Goal: Check status: Check status

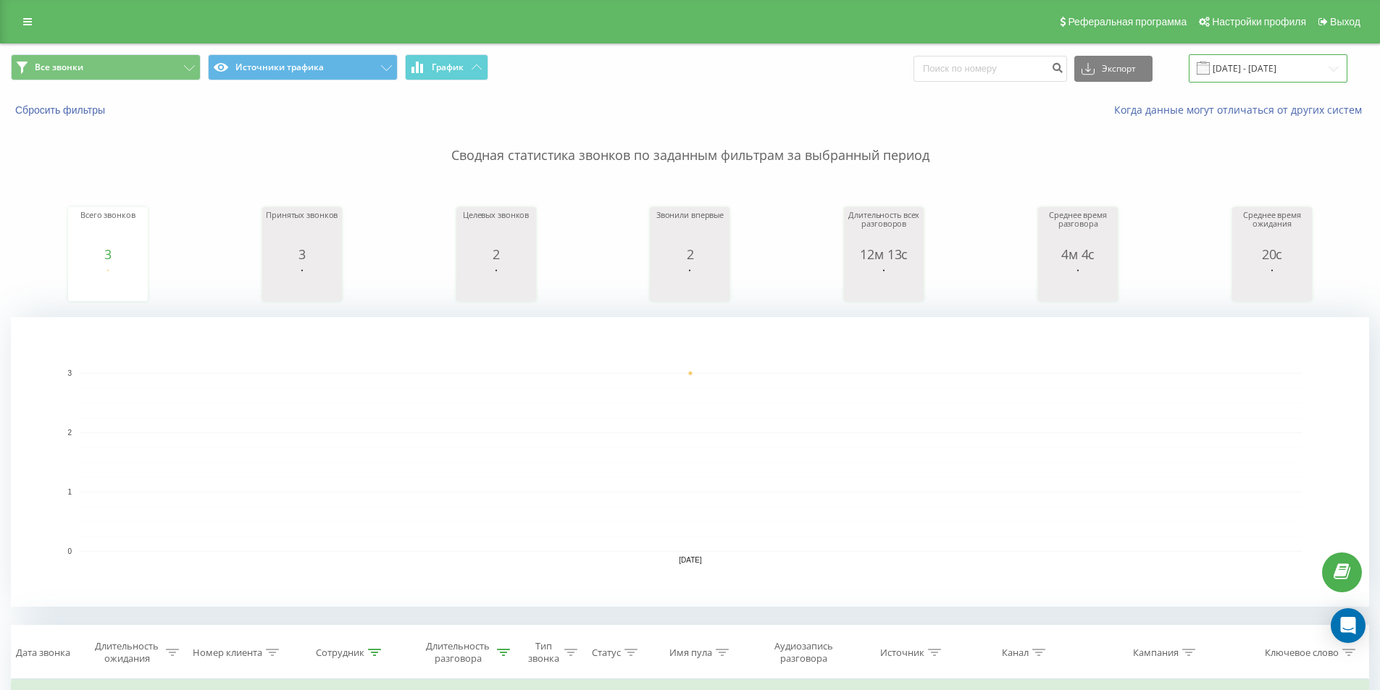
click at [1221, 59] on input "[DATE] - [DATE]" at bounding box center [1268, 68] width 159 height 28
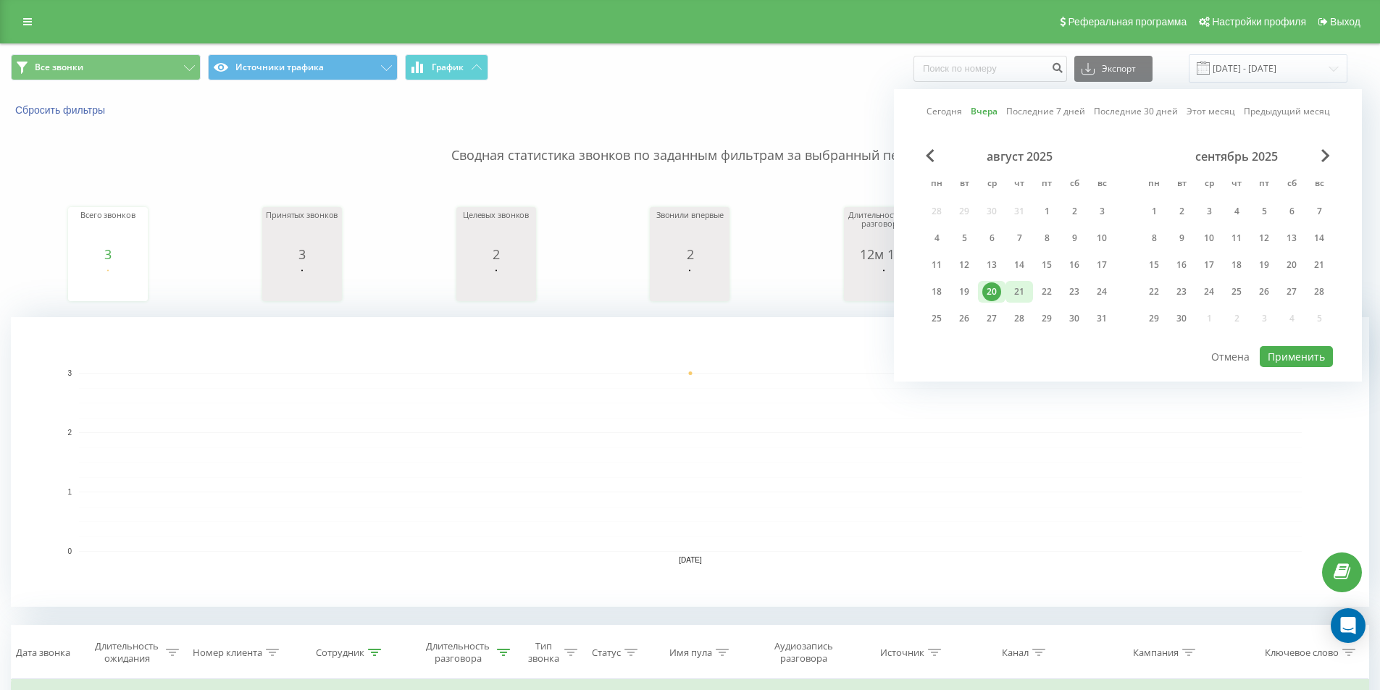
click at [1011, 292] on div "21" at bounding box center [1019, 292] width 19 height 19
click at [1285, 362] on button "Применить" at bounding box center [1296, 356] width 73 height 21
type input "[DATE] - [DATE]"
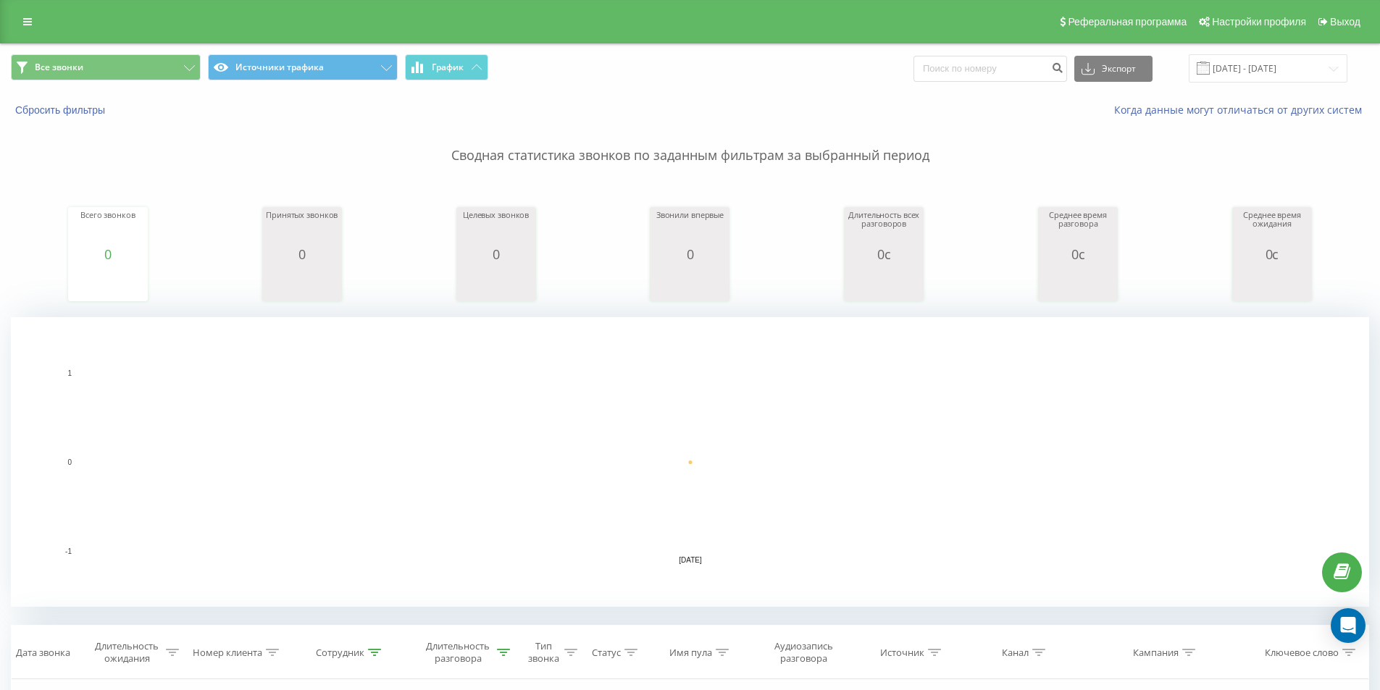
drag, startPoint x: 721, startPoint y: 341, endPoint x: 771, endPoint y: 382, distance: 64.8
click at [722, 341] on rect "A chart." at bounding box center [690, 462] width 1358 height 290
click at [801, 423] on rect "A chart." at bounding box center [690, 462] width 1223 height 179
click at [810, 483] on rect "A chart." at bounding box center [690, 462] width 1223 height 179
click at [823, 571] on rect "A chart." at bounding box center [690, 462] width 1358 height 290
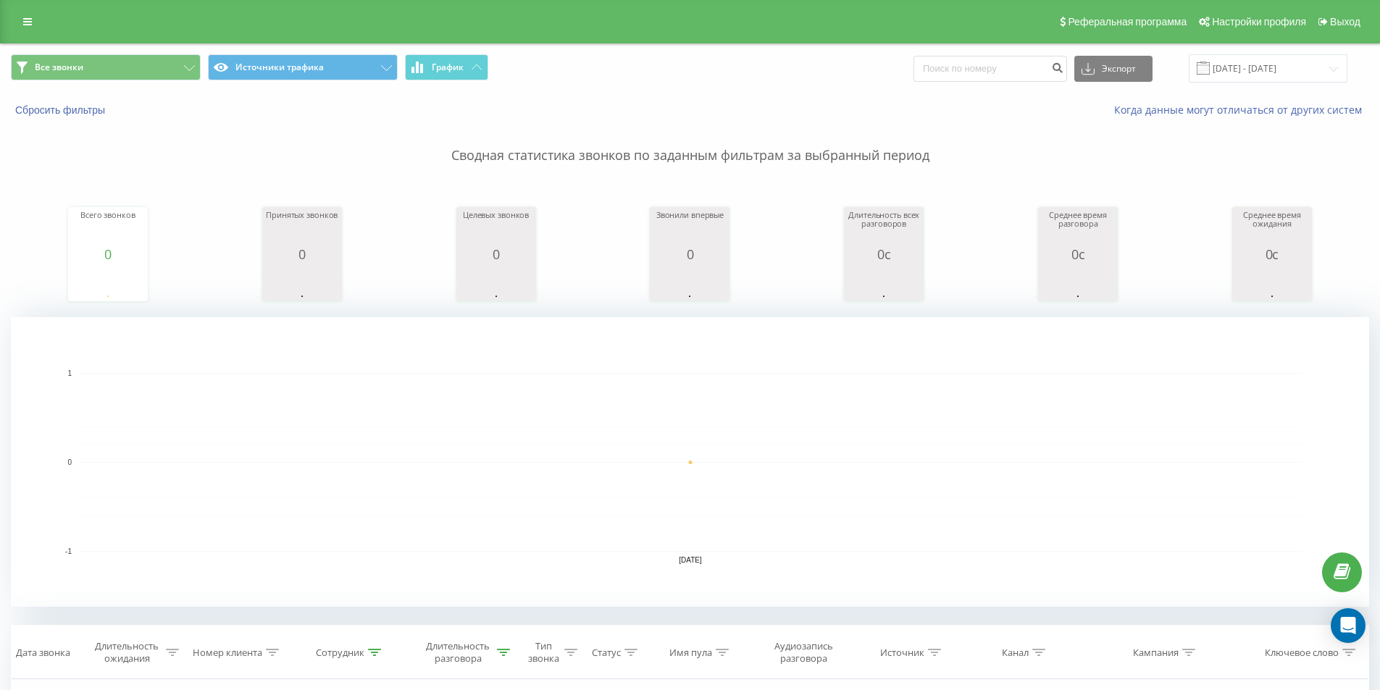
click at [800, 494] on rect "A chart." at bounding box center [690, 462] width 1223 height 179
click at [777, 404] on rect "A chart." at bounding box center [690, 462] width 1223 height 179
click at [769, 359] on rect "A chart." at bounding box center [690, 462] width 1358 height 290
click at [782, 414] on rect "A chart." at bounding box center [690, 462] width 1223 height 179
drag, startPoint x: 806, startPoint y: 493, endPoint x: 832, endPoint y: 557, distance: 69.3
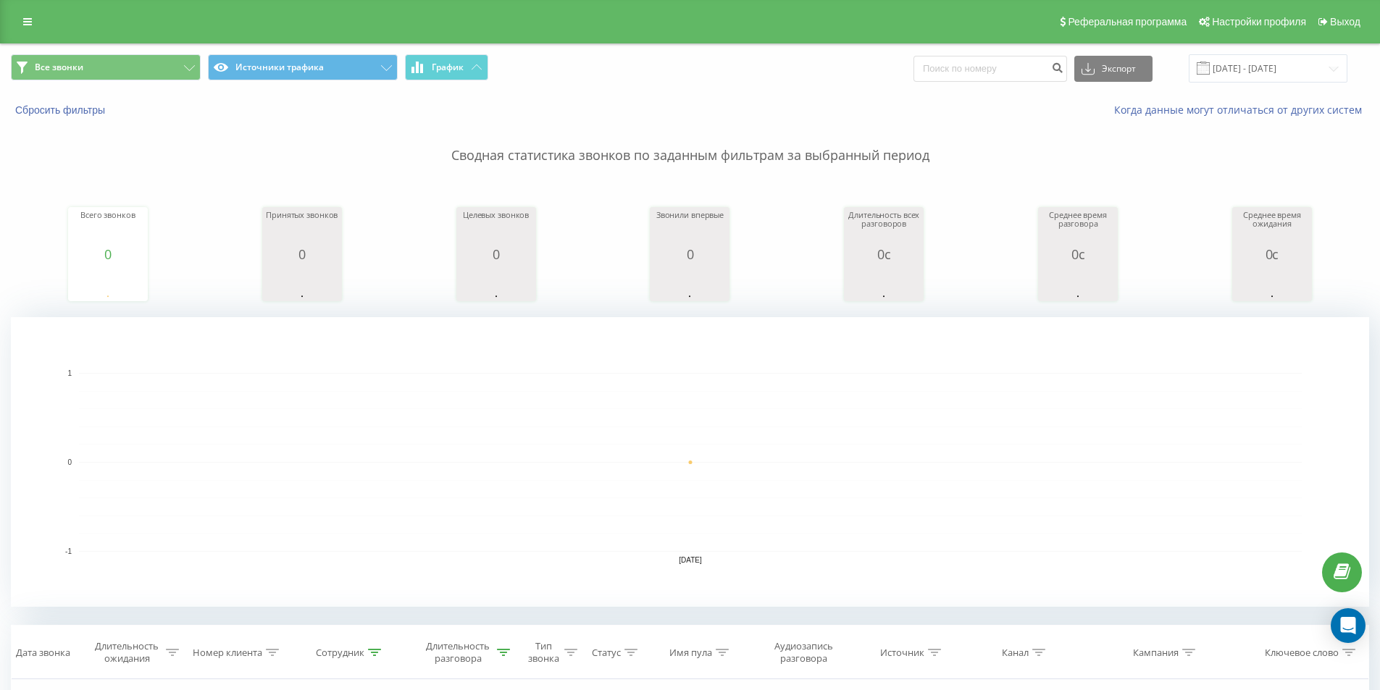
click at [806, 493] on rect "A chart." at bounding box center [690, 462] width 1223 height 179
click at [841, 586] on rect "A chart." at bounding box center [690, 462] width 1358 height 290
drag, startPoint x: 843, startPoint y: 490, endPoint x: 824, endPoint y: 418, distance: 74.0
click at [843, 488] on rect "A chart." at bounding box center [690, 462] width 1223 height 179
drag, startPoint x: 821, startPoint y: 411, endPoint x: 832, endPoint y: 364, distance: 48.5
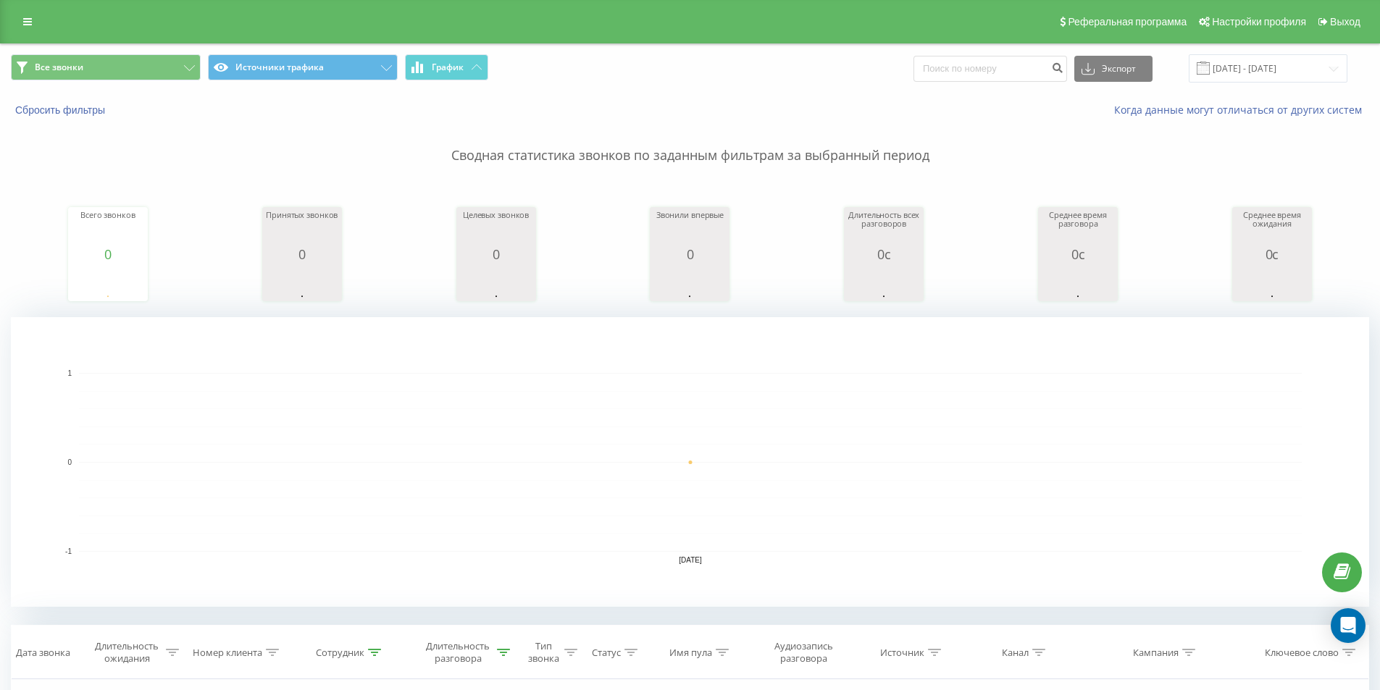
click at [821, 410] on rect "A chart." at bounding box center [690, 462] width 1223 height 179
click at [835, 339] on rect "A chart." at bounding box center [690, 462] width 1358 height 290
click at [840, 409] on rect "A chart." at bounding box center [690, 462] width 1223 height 179
click at [884, 538] on rect "A chart." at bounding box center [690, 462] width 1223 height 179
click at [869, 587] on rect "A chart." at bounding box center [690, 462] width 1358 height 290
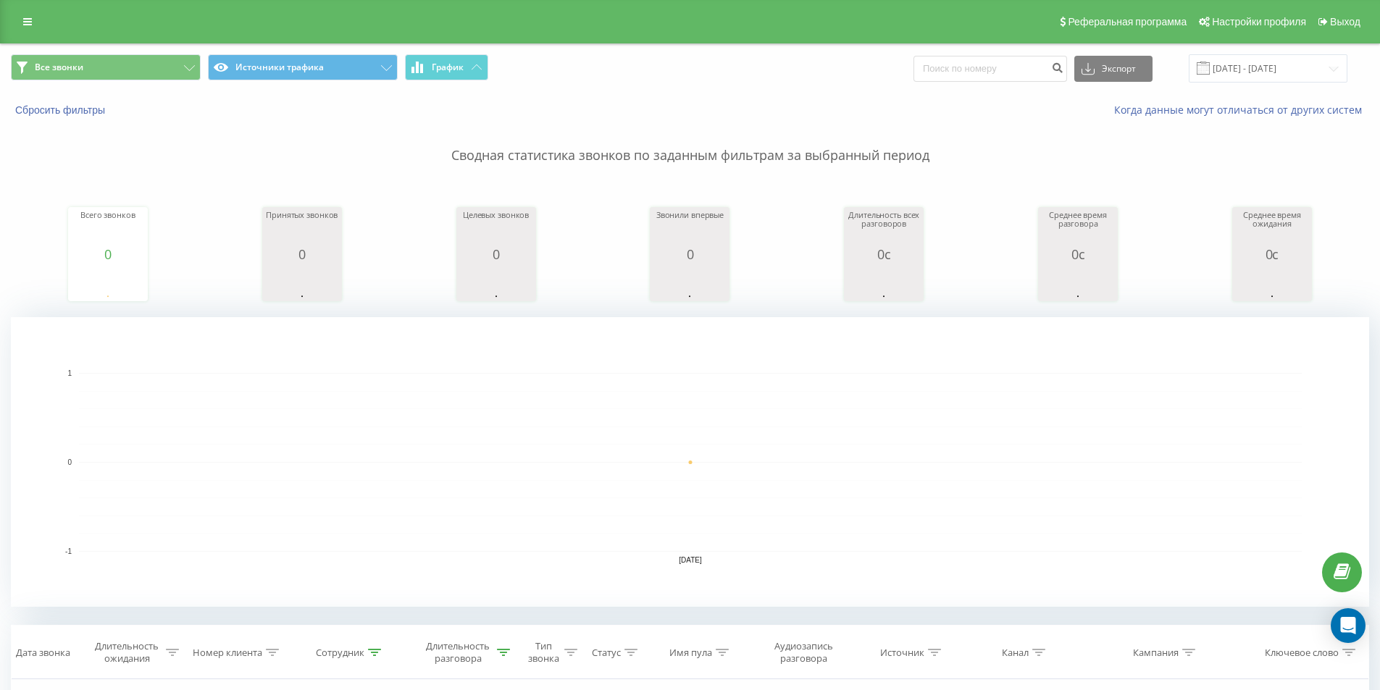
click at [853, 489] on rect "A chart." at bounding box center [690, 462] width 1223 height 179
click at [826, 417] on rect "A chart." at bounding box center [690, 462] width 1223 height 179
click at [803, 335] on rect "A chart." at bounding box center [690, 462] width 1358 height 290
click at [815, 385] on rect "A chart." at bounding box center [690, 462] width 1223 height 179
click at [833, 502] on rect "A chart." at bounding box center [690, 462] width 1223 height 179
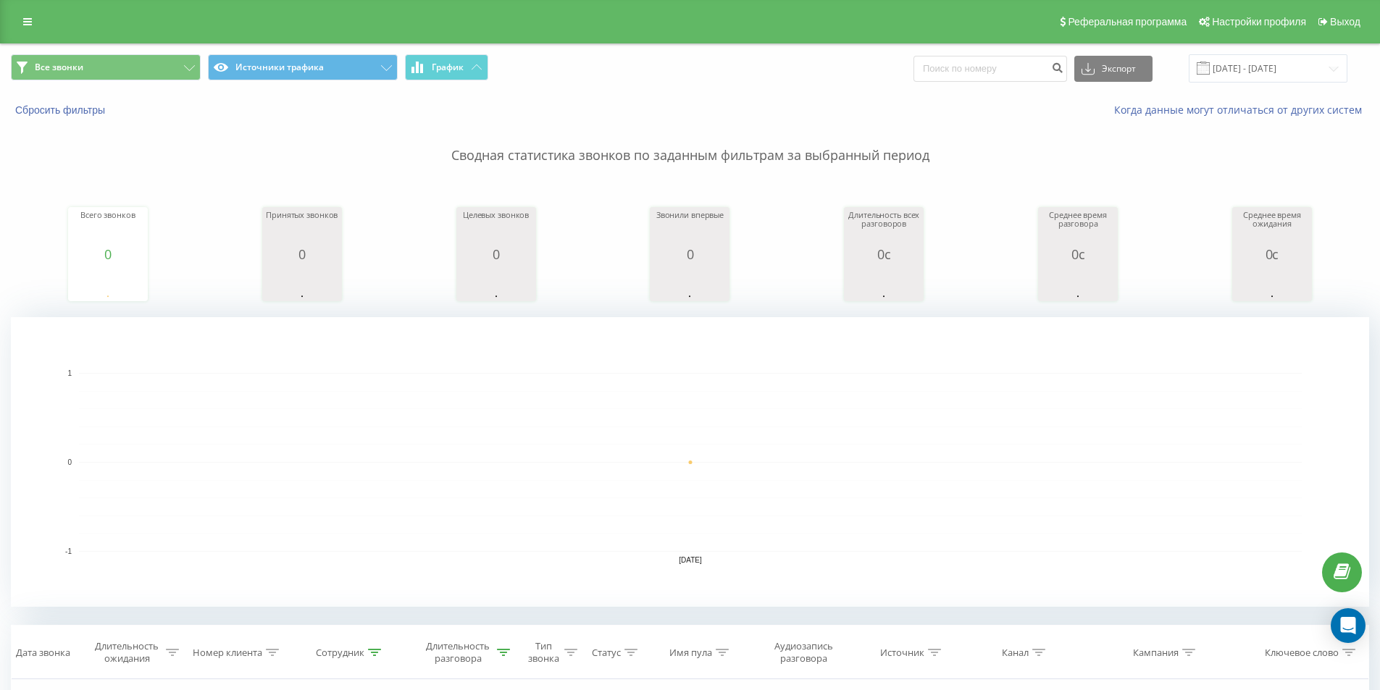
click at [860, 595] on rect "A chart." at bounding box center [690, 462] width 1358 height 290
click at [828, 449] on rect "A chart." at bounding box center [690, 462] width 1223 height 179
click at [806, 359] on rect "A chart." at bounding box center [690, 462] width 1358 height 290
click at [804, 319] on rect "A chart." at bounding box center [690, 462] width 1358 height 290
click at [783, 72] on div "Все звонки Источники трафика График Экспорт .csv .xls .xlsx [DATE] - [DATE]" at bounding box center [690, 68] width 1358 height 28
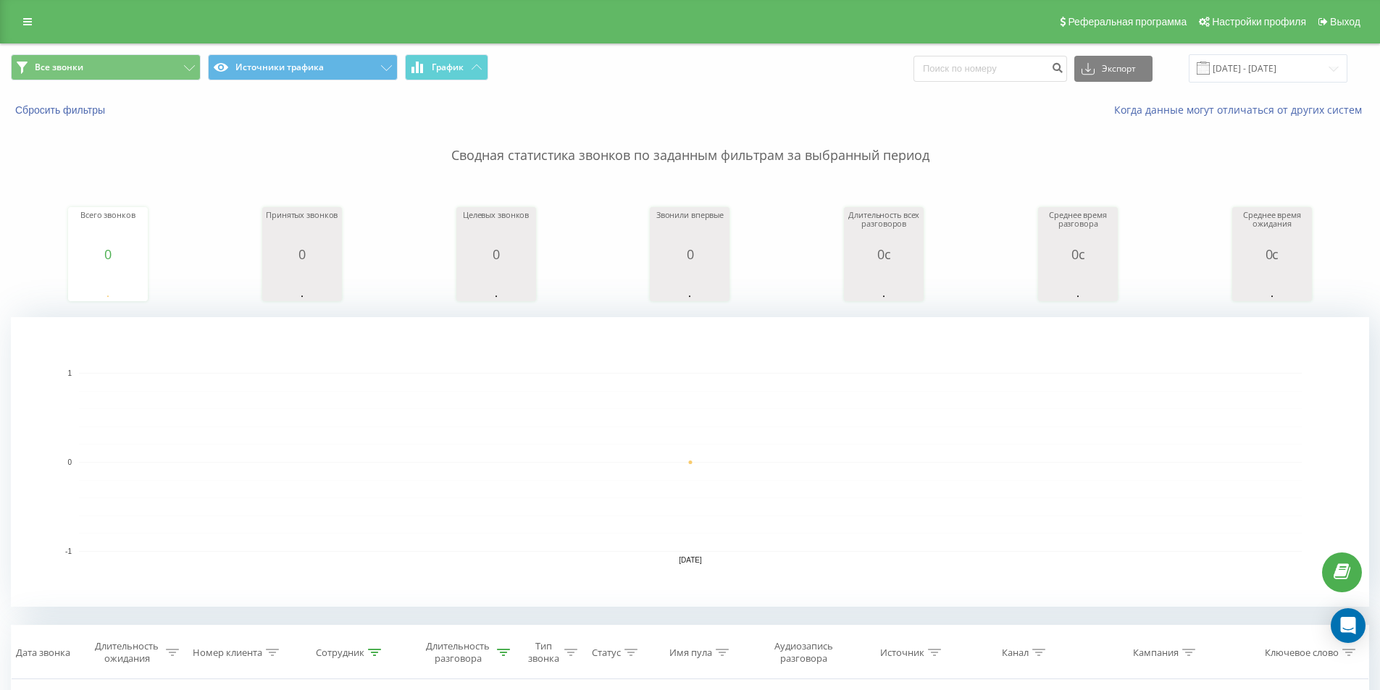
click at [772, 19] on div "Реферальная программа Настройки профиля Выход" at bounding box center [690, 21] width 1380 height 43
click at [1240, 440] on rect "A chart." at bounding box center [690, 462] width 1223 height 179
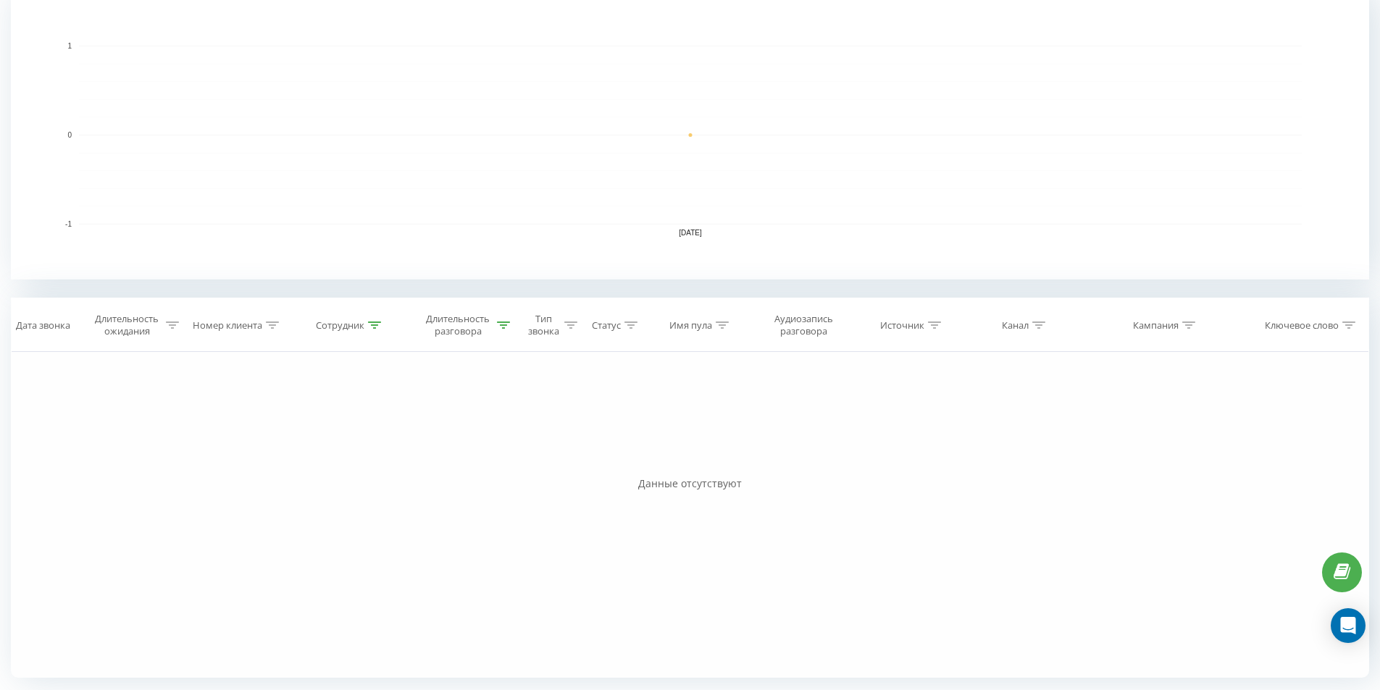
scroll to position [48, 0]
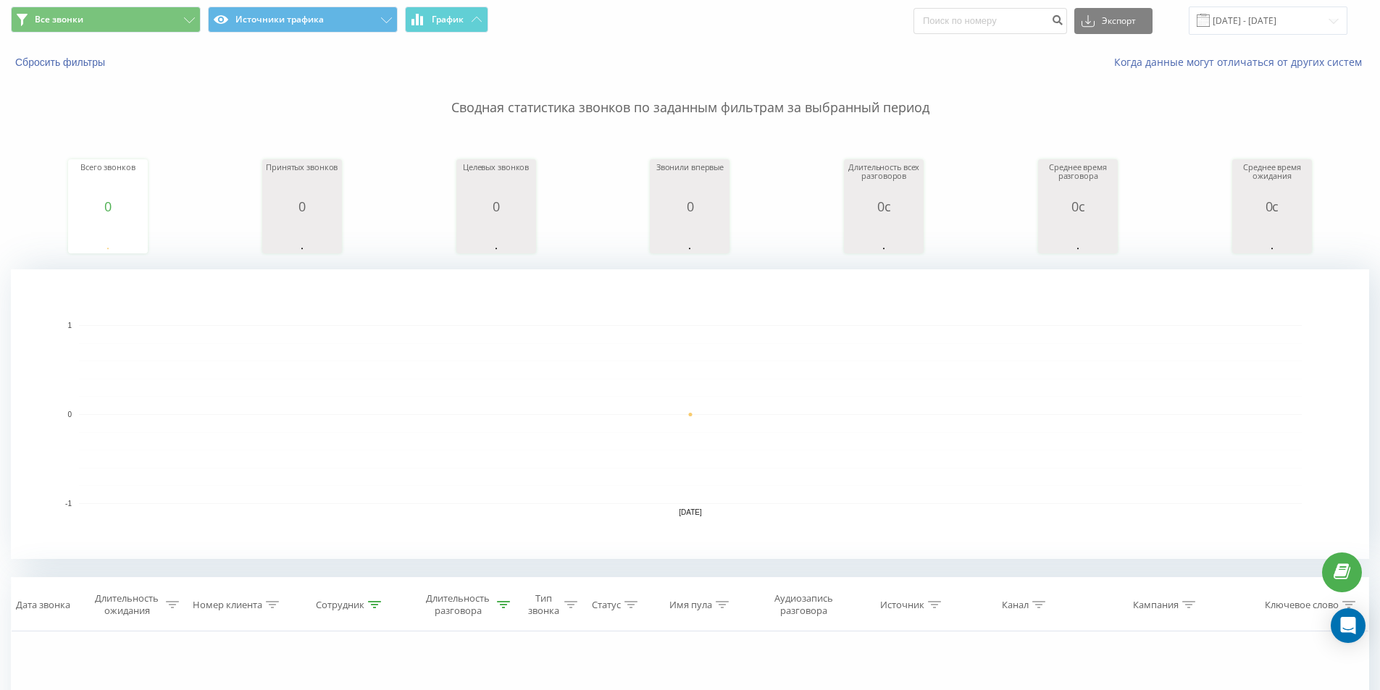
click at [842, 70] on p "Сводная статистика звонков по заданным фильтрам за выбранный период" at bounding box center [690, 94] width 1358 height 48
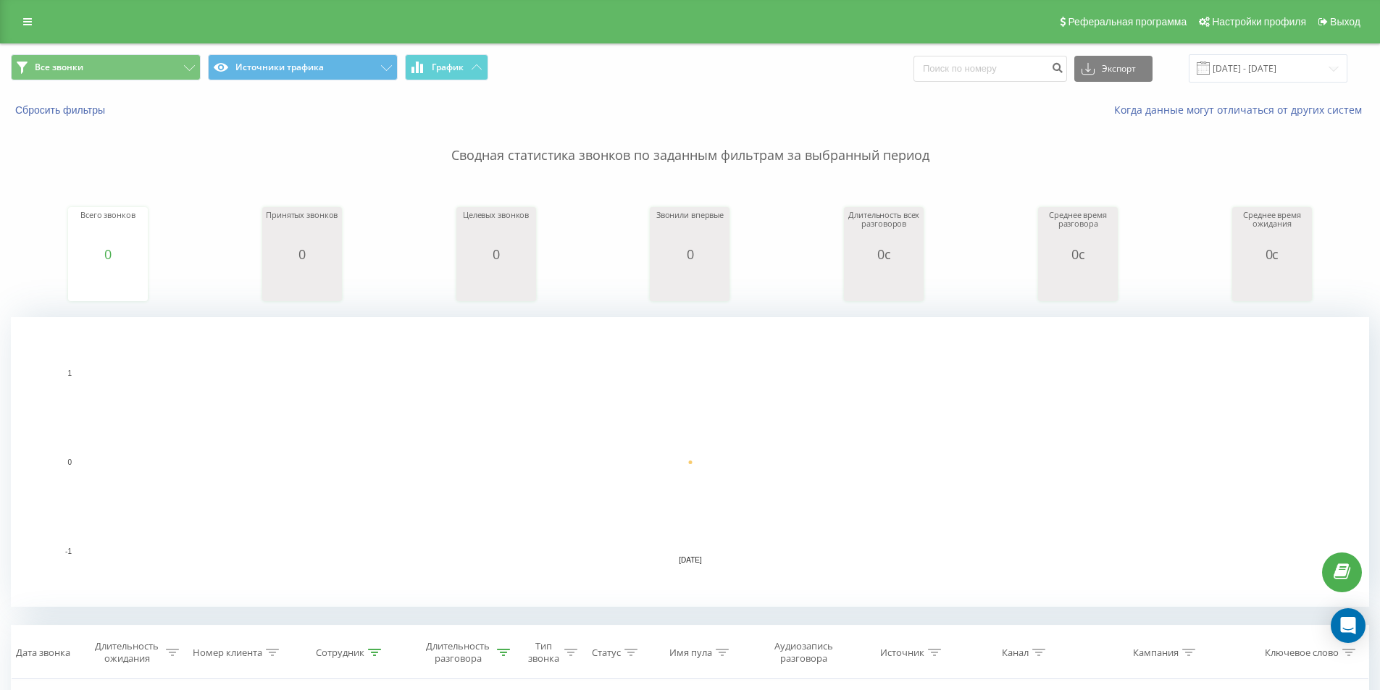
click at [551, 419] on rect "A chart." at bounding box center [690, 462] width 1223 height 179
click at [607, 72] on span "Все звонки Источники трафика График" at bounding box center [345, 68] width 669 height 28
type input "777546"
click at [506, 649] on icon at bounding box center [503, 652] width 13 height 7
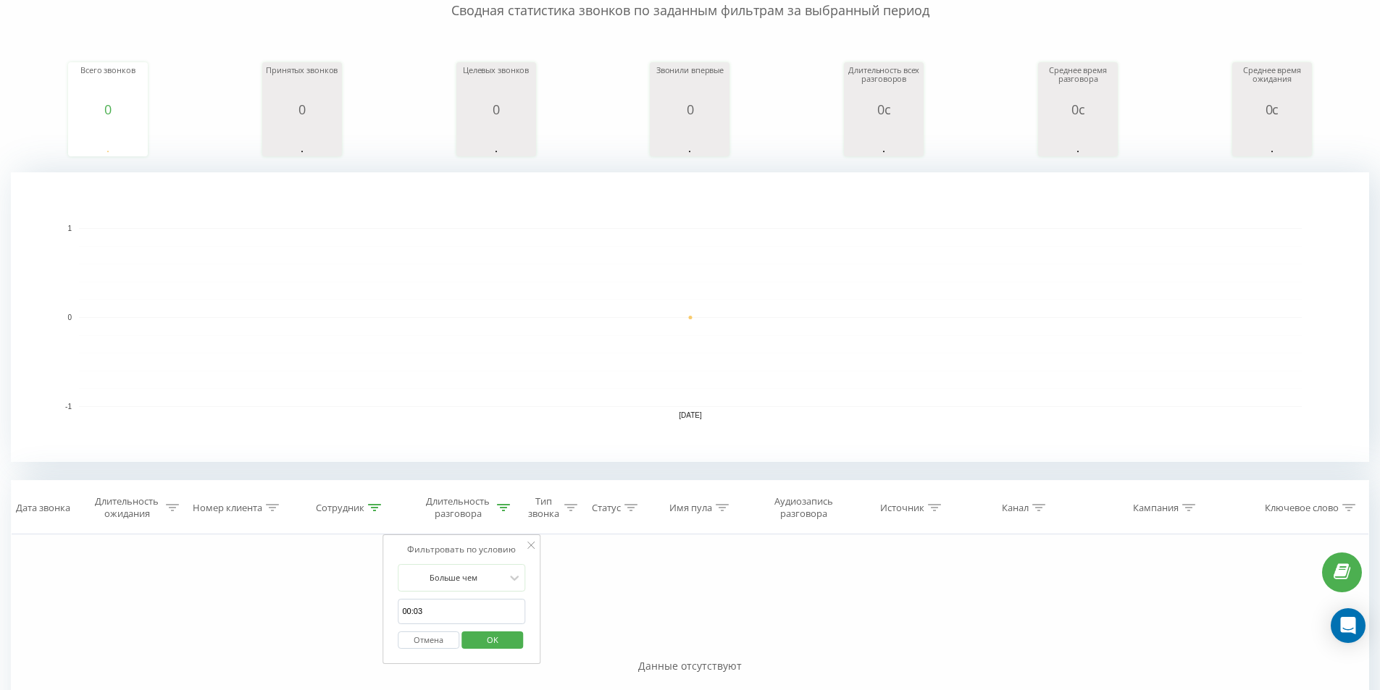
click at [488, 638] on span "OK" at bounding box center [492, 640] width 41 height 22
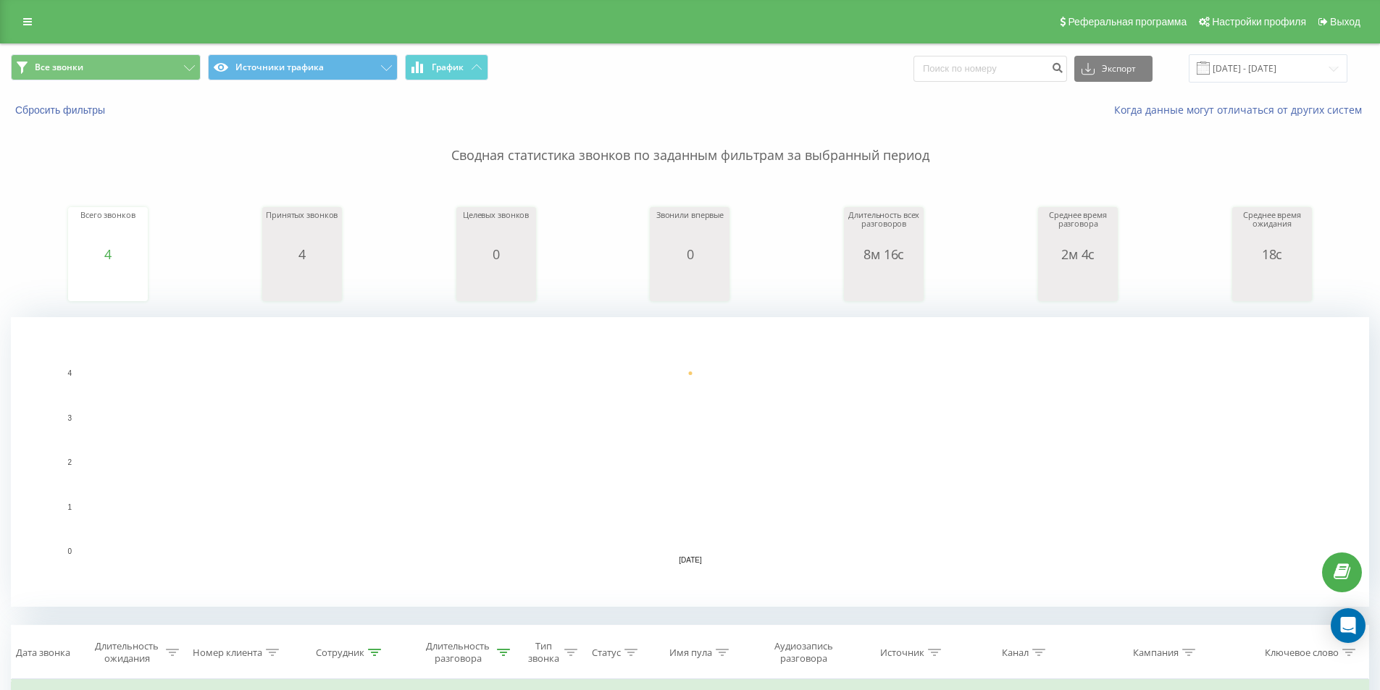
type input "7702"
